Goal: Task Accomplishment & Management: Use online tool/utility

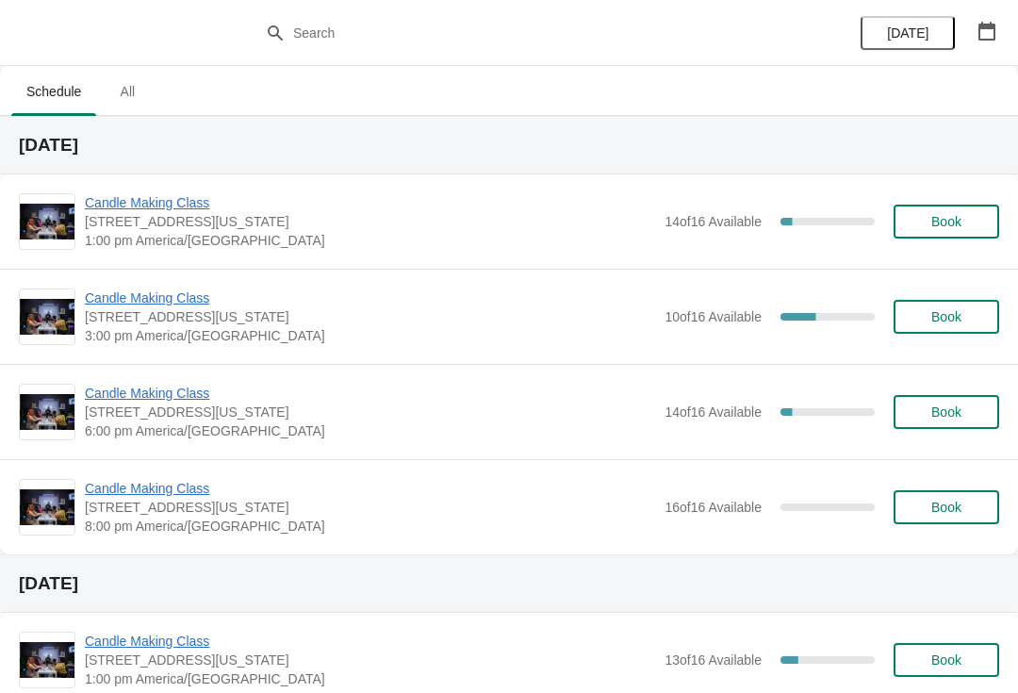
click at [142, 204] on span "Candle Making Class" at bounding box center [370, 202] width 570 height 19
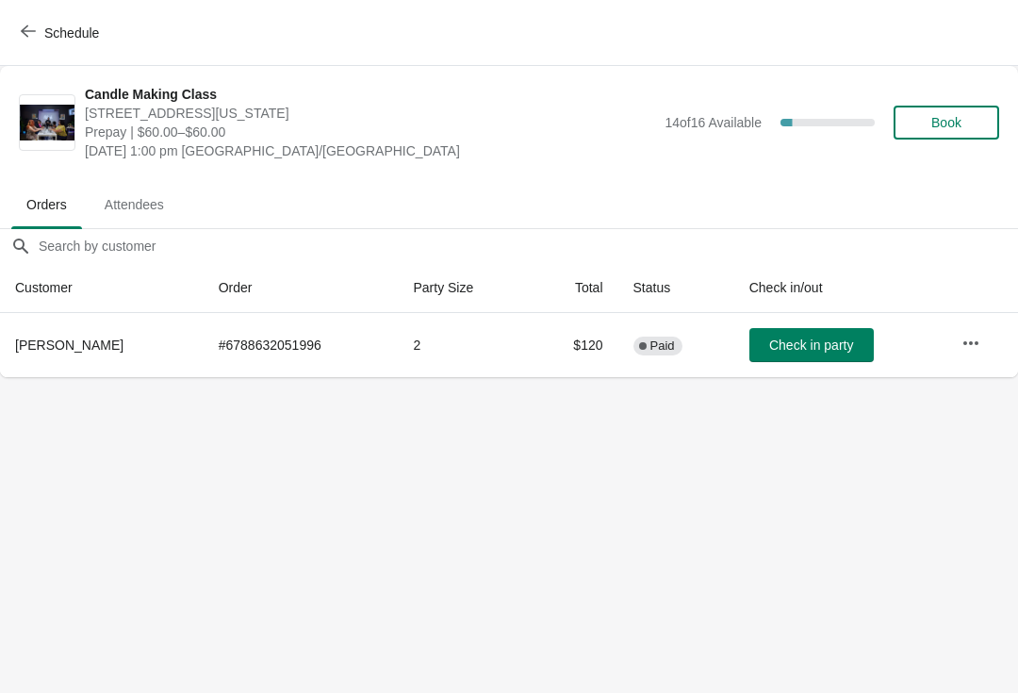
click at [791, 351] on span "Check in party" at bounding box center [811, 344] width 84 height 15
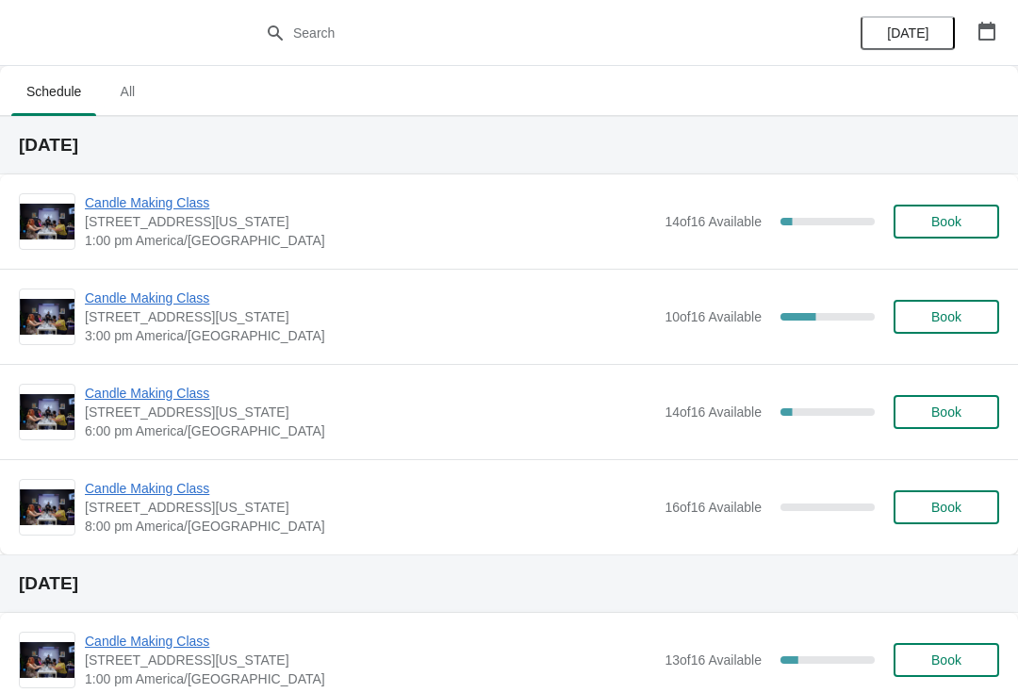
click at [151, 304] on span "Candle Making Class" at bounding box center [370, 297] width 570 height 19
